Goal: Task Accomplishment & Management: Manage account settings

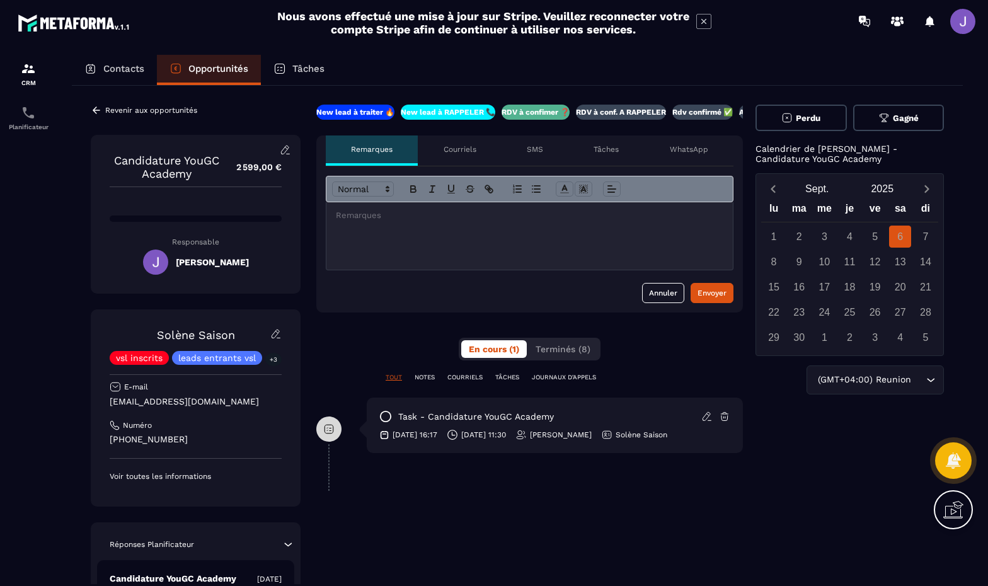
scroll to position [0, 9]
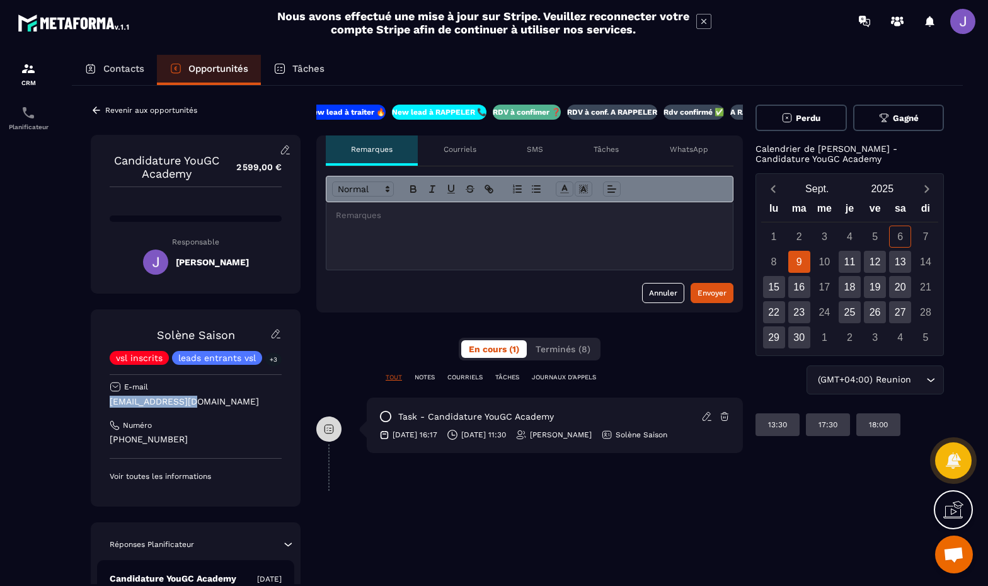
drag, startPoint x: 193, startPoint y: 404, endPoint x: 106, endPoint y: 401, distance: 87.6
click at [106, 401] on div "Solène Saison vsl inscrits leads entrants vsl +3 E-mail [EMAIL_ADDRESS][DOMAIN_…" at bounding box center [196, 407] width 210 height 197
copy p "[EMAIL_ADDRESS][DOMAIN_NAME]"
drag, startPoint x: 198, startPoint y: 442, endPoint x: 58, endPoint y: 431, distance: 141.0
click at [58, 431] on section "CRM Planificateur Contacts Opportunités Tâches Revenir aux opportunités Candida…" at bounding box center [494, 332] width 988 height 580
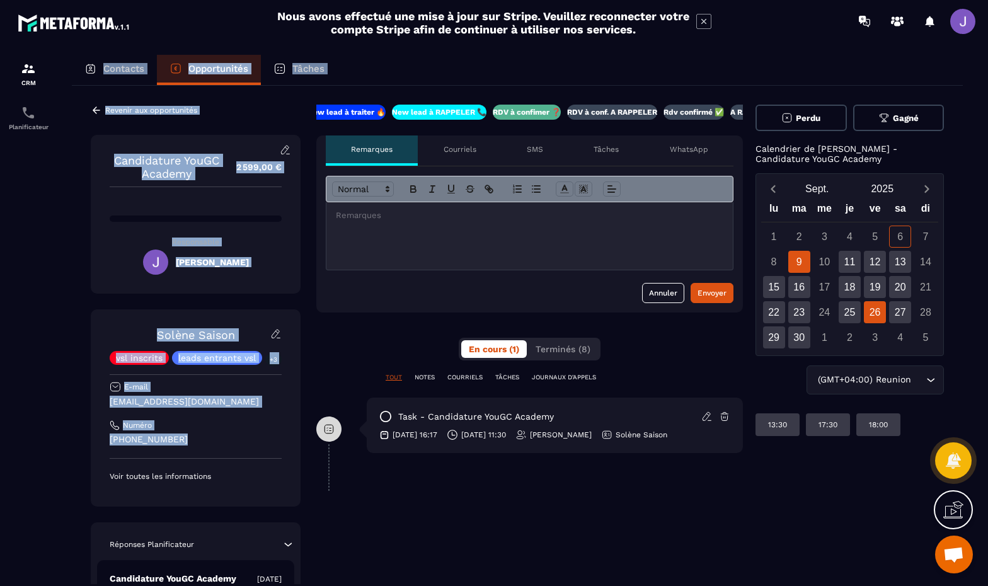
copy section "Contacts Opportunités Tâches Revenir aux opportunités Candidature YouGC Academy…"
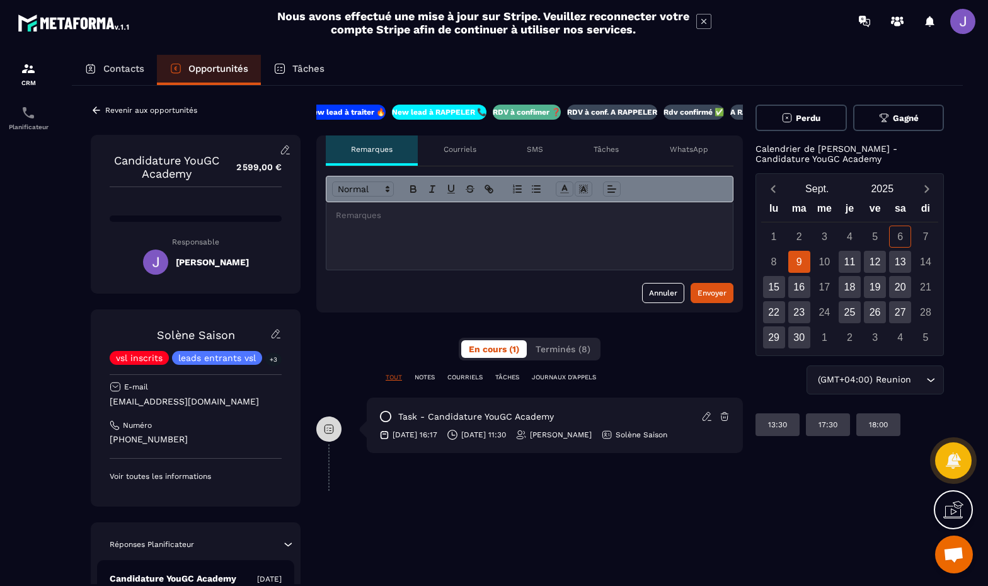
click at [275, 465] on div "Solène Saison vsl inscrits leads entrants vsl +3 E-mail [EMAIL_ADDRESS][DOMAIN_…" at bounding box center [196, 404] width 172 height 153
drag, startPoint x: 209, startPoint y: 445, endPoint x: 78, endPoint y: 432, distance: 131.7
click at [78, 432] on div "Revenir aux opportunités Candidature YouGC Academy 2 599,00 € Responsable [PERS…" at bounding box center [517, 433] width 891 height 695
copy p "[PHONE_NUMBER]"
click at [984, 212] on section "CRM Planificateur Contacts Opportunités Tâches Revenir aux opportunités Candida…" at bounding box center [494, 332] width 988 height 580
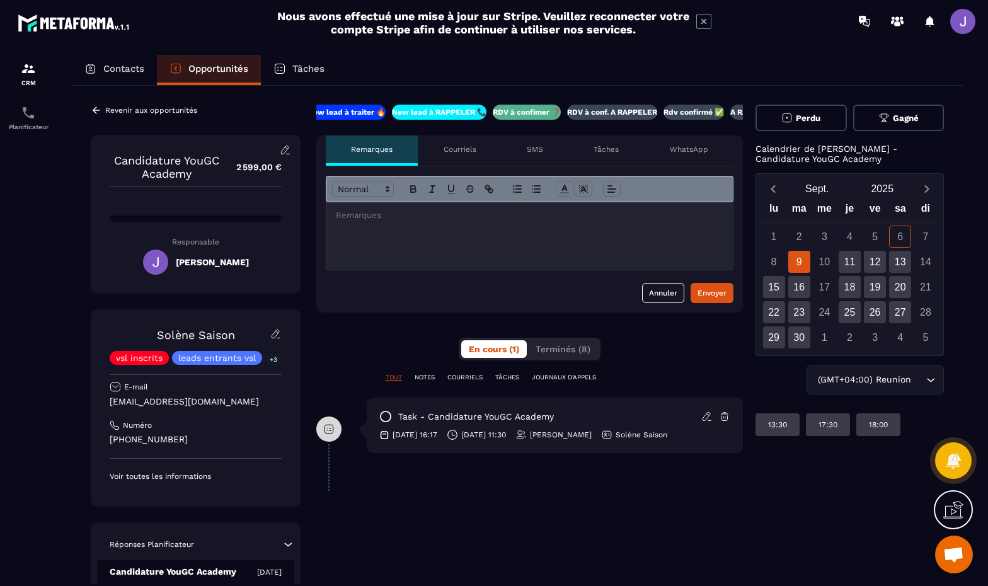
scroll to position [0, 0]
click at [130, 66] on p "Contacts" at bounding box center [123, 68] width 41 height 11
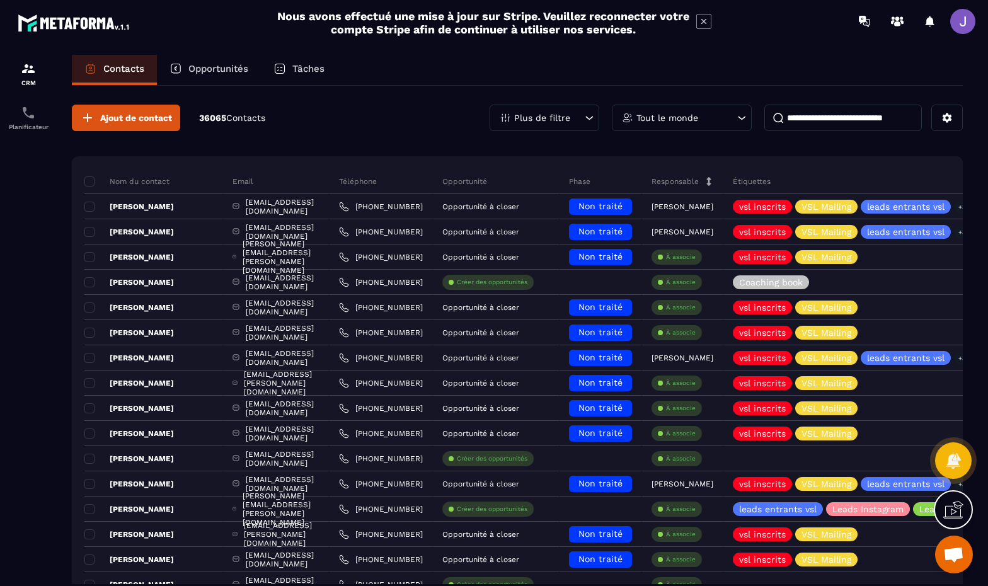
click at [215, 78] on div "Opportunités" at bounding box center [209, 70] width 104 height 30
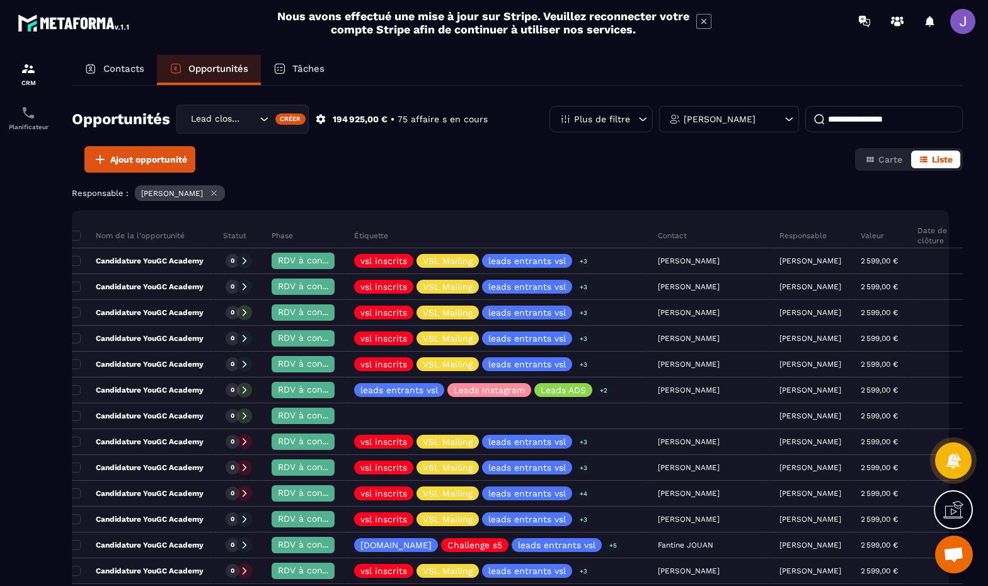
click at [106, 71] on p "Contacts" at bounding box center [123, 68] width 41 height 11
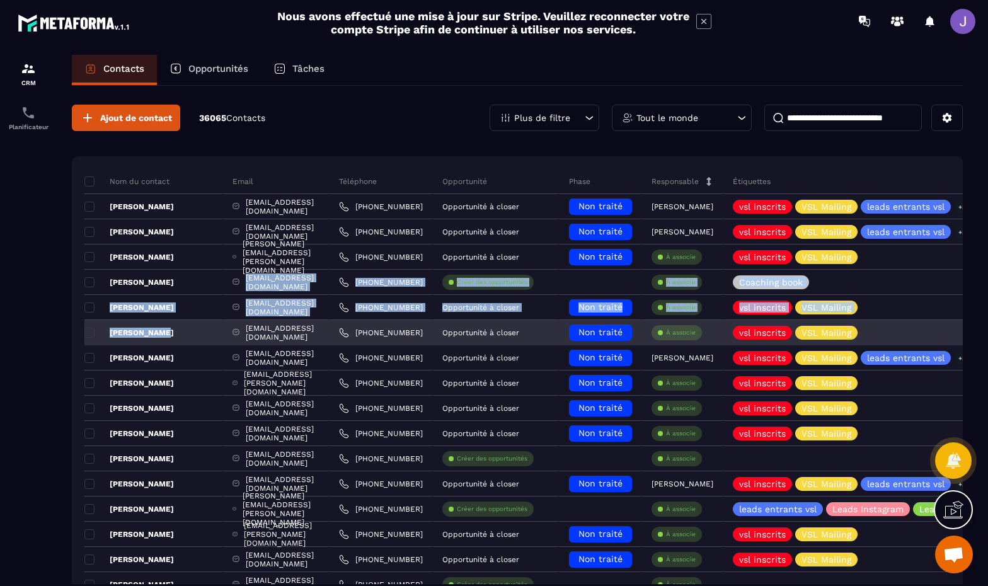
drag, startPoint x: 155, startPoint y: 290, endPoint x: 160, endPoint y: 331, distance: 41.3
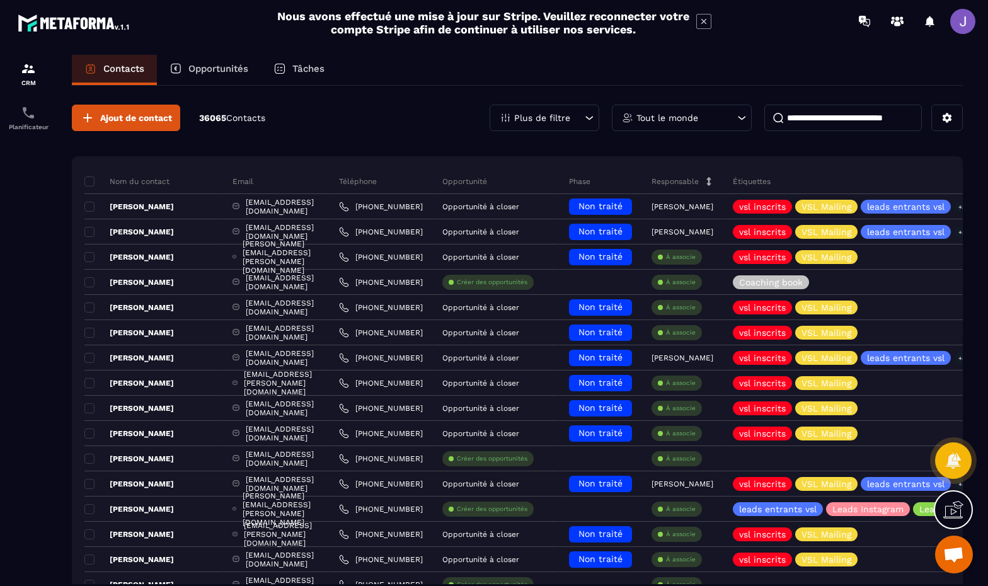
click at [847, 110] on input at bounding box center [843, 118] width 158 height 26
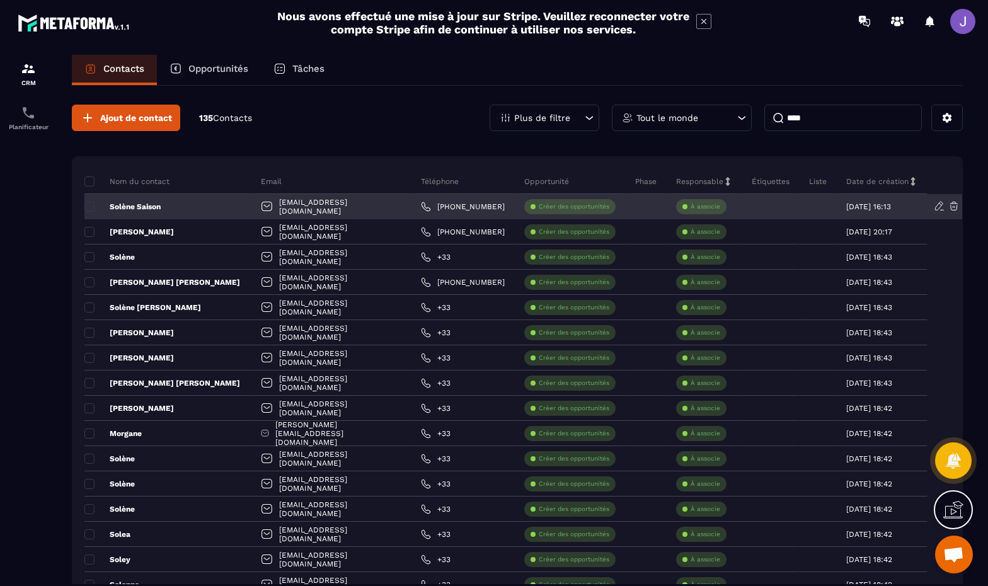
type input "****"
click at [207, 207] on div "Solène Saison" at bounding box center [167, 206] width 167 height 25
